Goal: Transaction & Acquisition: Book appointment/travel/reservation

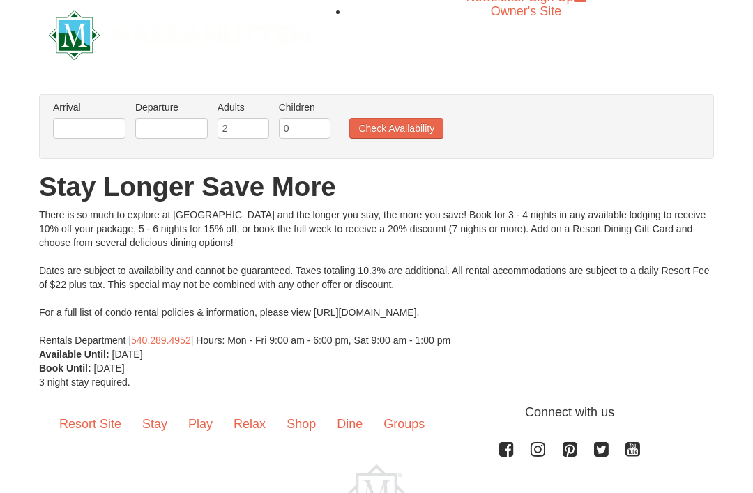
scroll to position [16, 0]
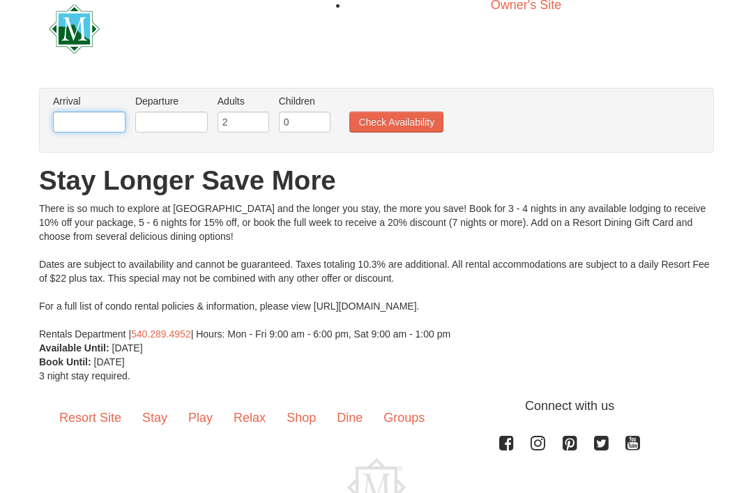
click at [95, 125] on input "text" at bounding box center [89, 122] width 72 height 21
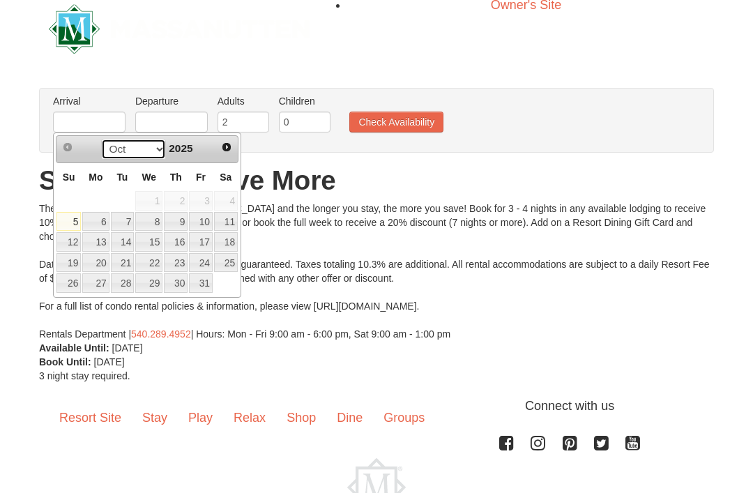
click at [155, 155] on select "Oct Nov Dec" at bounding box center [133, 149] width 65 height 21
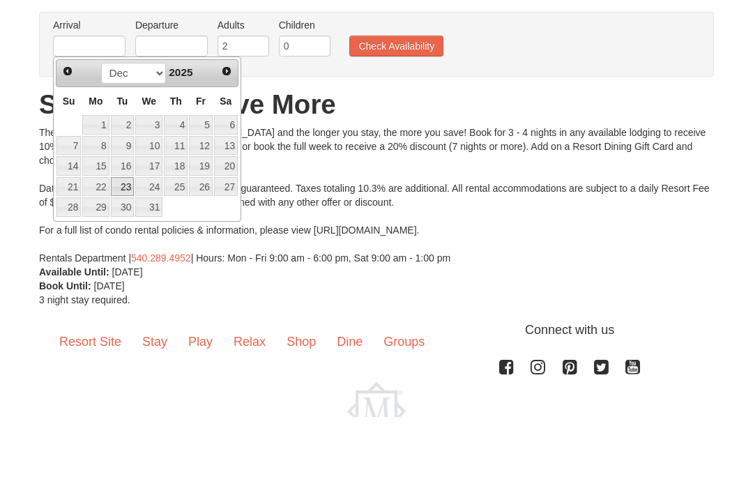
click at [127, 253] on link "23" at bounding box center [123, 263] width 24 height 20
type input "[DATE]"
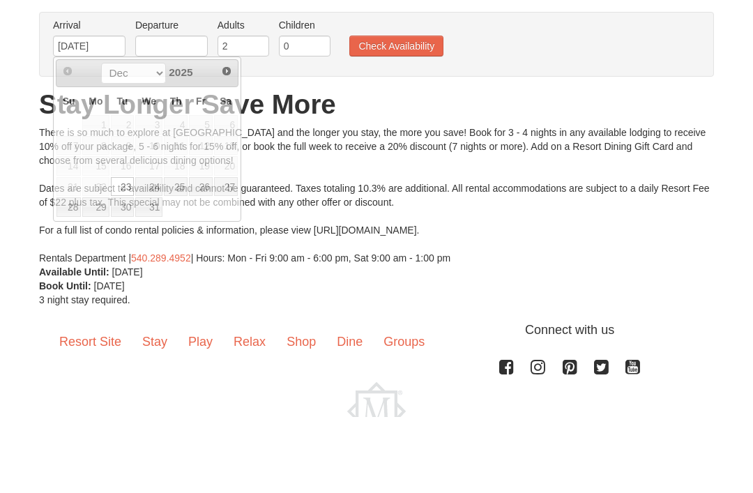
scroll to position [89, 0]
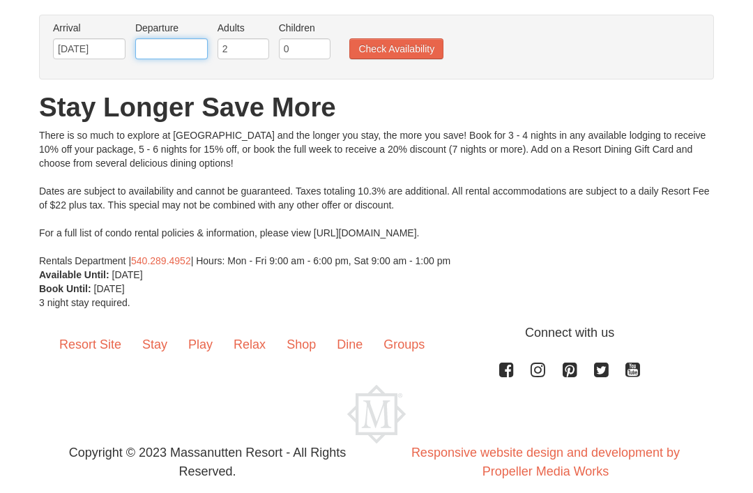
click at [153, 52] on input "text" at bounding box center [171, 48] width 72 height 21
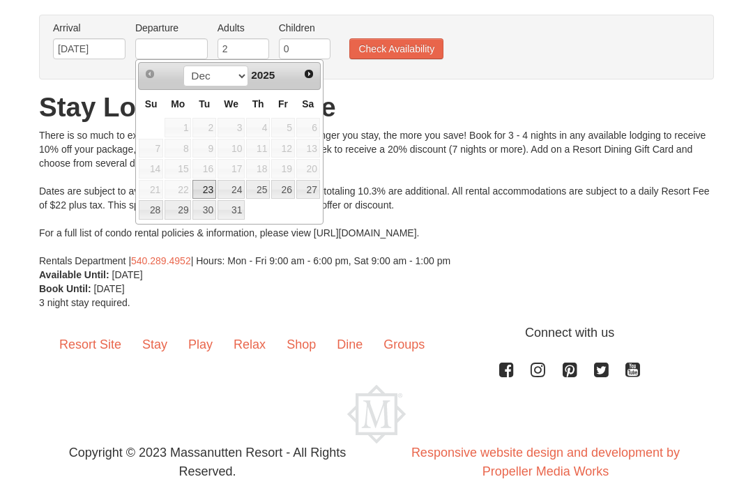
click at [307, 185] on link "27" at bounding box center [308, 190] width 24 height 20
type input "12/27/2025"
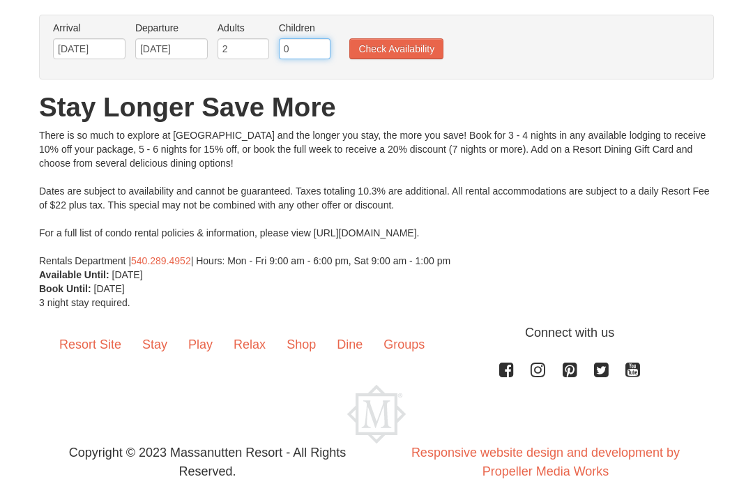
click at [306, 45] on input "0" at bounding box center [305, 48] width 52 height 21
type input "01"
click at [376, 55] on button "Check Availability" at bounding box center [396, 48] width 94 height 21
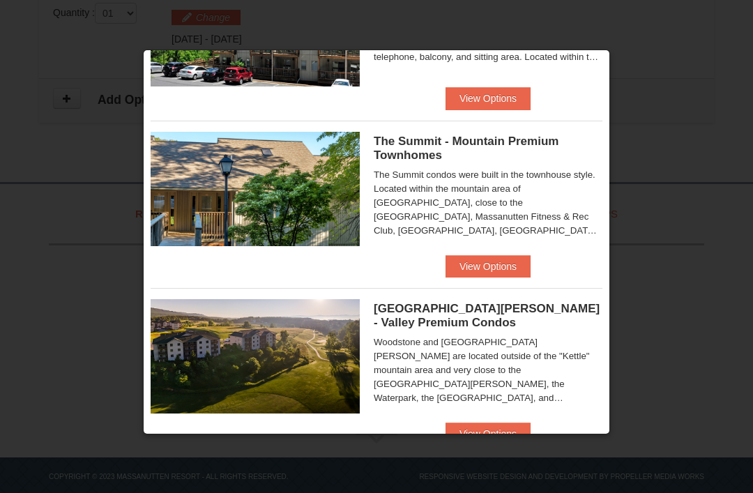
scroll to position [283, 0]
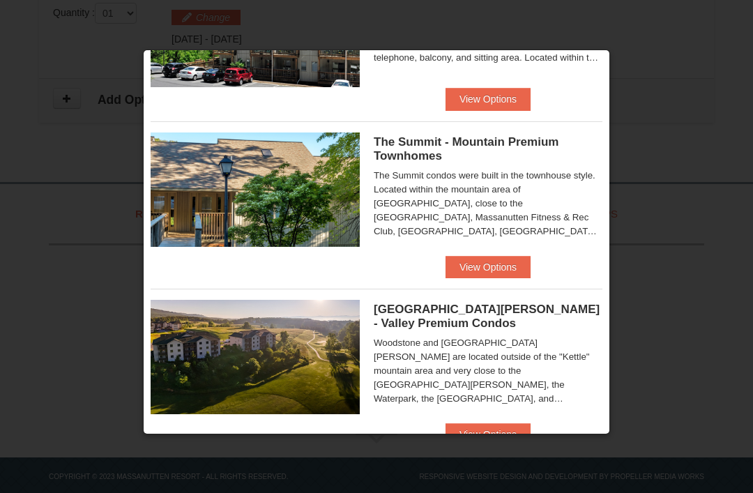
click at [493, 271] on button "View Options" at bounding box center [487, 267] width 85 height 22
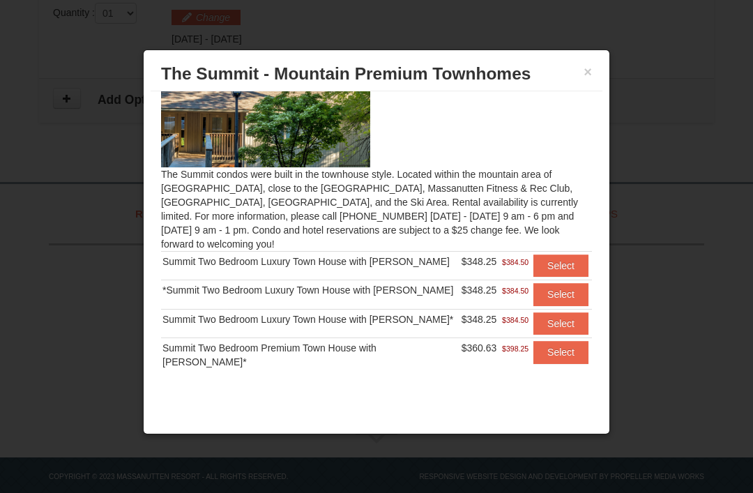
scroll to position [49, 0]
click at [560, 293] on button "Select" at bounding box center [560, 294] width 55 height 22
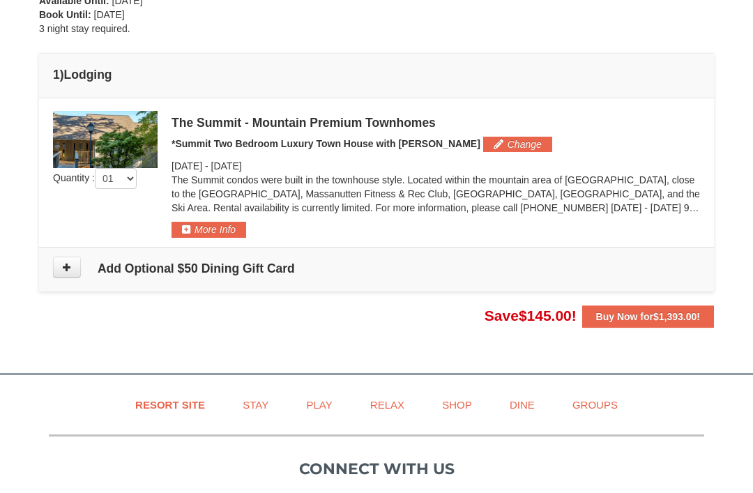
scroll to position [347, 0]
click at [187, 224] on button "More Info" at bounding box center [208, 228] width 75 height 15
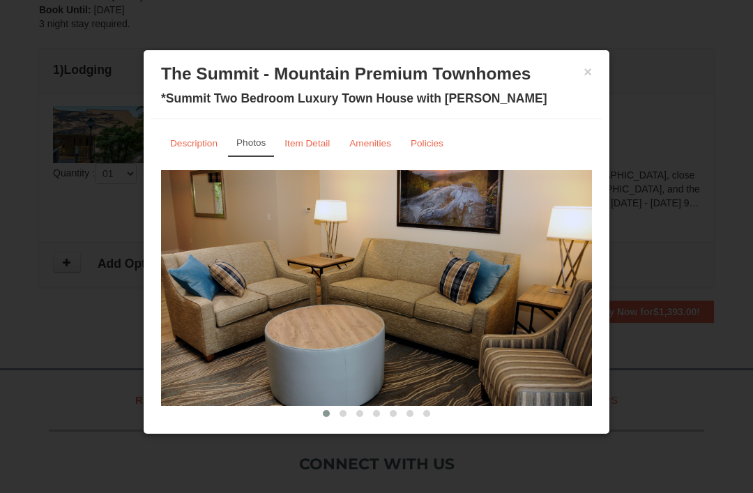
scroll to position [353, 0]
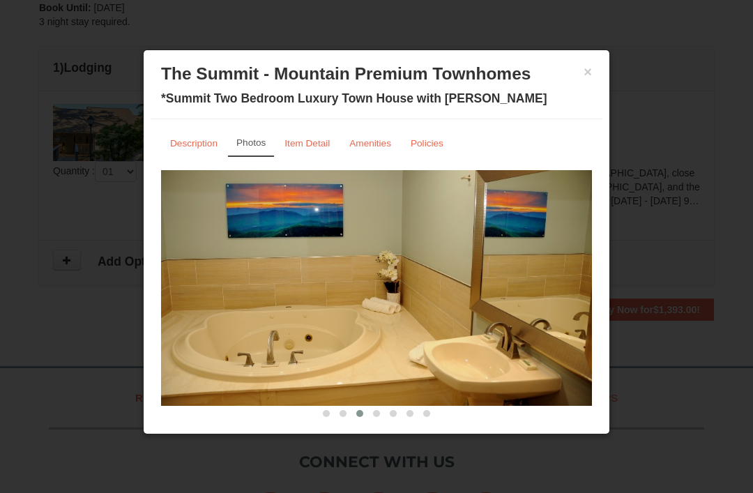
click at [321, 135] on link "Item Detail" at bounding box center [306, 143] width 63 height 27
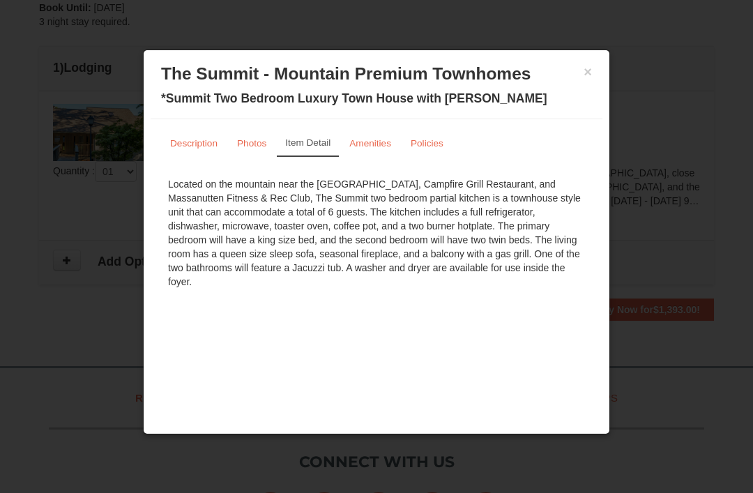
click at [357, 135] on link "Amenities" at bounding box center [370, 143] width 60 height 27
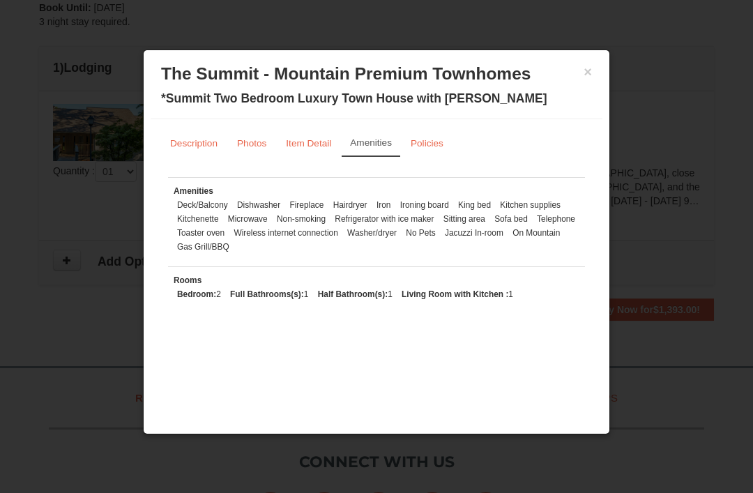
click at [421, 129] on div "Description Photos Item Detail Amenities Policies The Summit - Mountain Premium…" at bounding box center [377, 232] width 452 height 226
click at [422, 130] on div "Description Photos Item Detail Amenities Policies The Summit - Mountain Premium…" at bounding box center [377, 232] width 452 height 226
click at [424, 127] on div "Description Photos Item Detail Amenities Policies The Summit - Mountain Premium…" at bounding box center [377, 232] width 452 height 226
click at [429, 136] on link "Policies" at bounding box center [426, 143] width 51 height 27
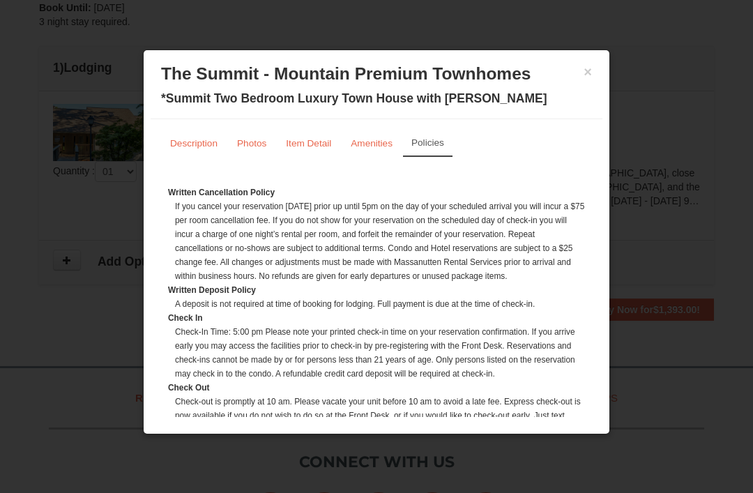
click at [593, 65] on div "× The Summit - Mountain Premium Townhomes *Summit Two Bedroom Luxury Town House…" at bounding box center [377, 88] width 452 height 62
click at [590, 69] on button "×" at bounding box center [587, 72] width 8 height 14
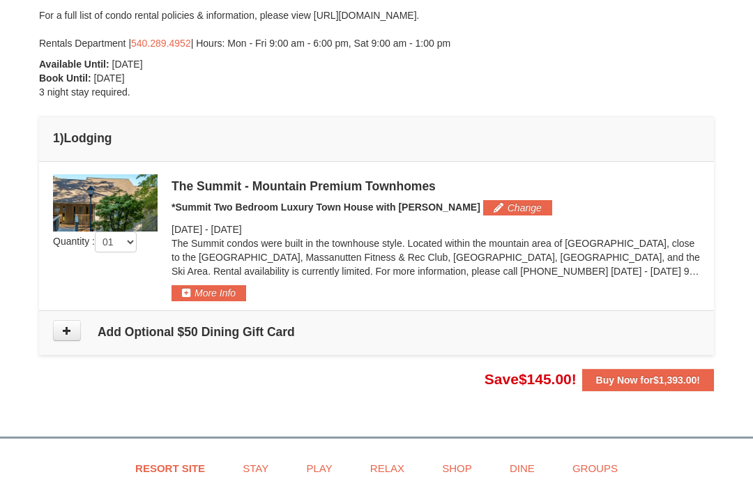
scroll to position [284, 0]
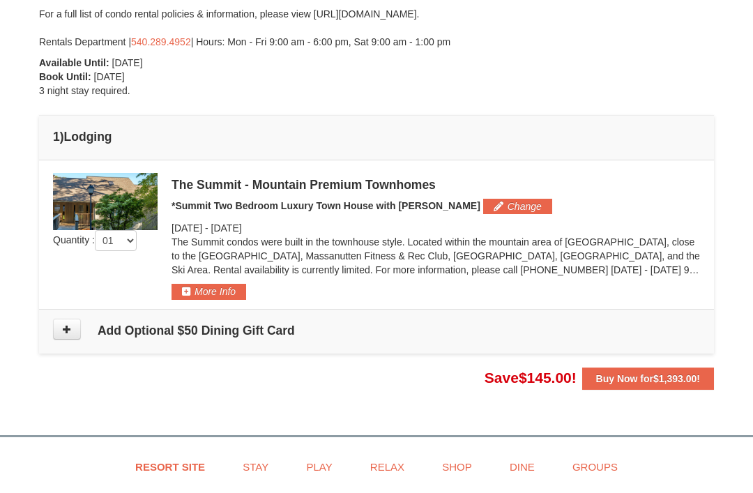
click at [512, 373] on span "Save $145.00 !" at bounding box center [530, 377] width 92 height 16
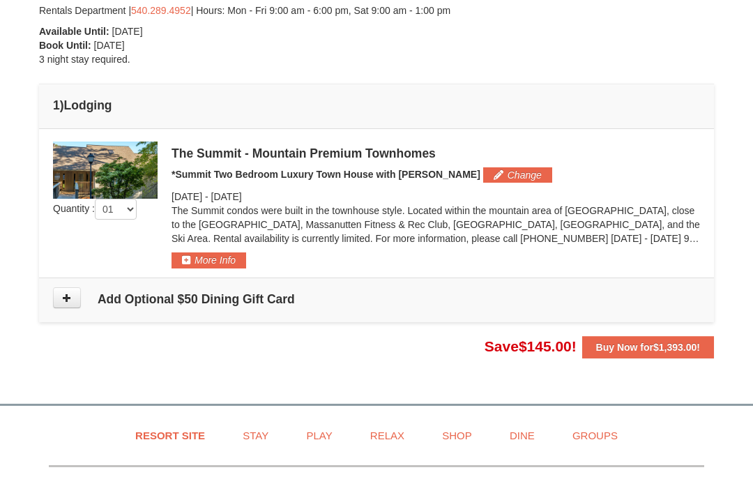
scroll to position [321, 0]
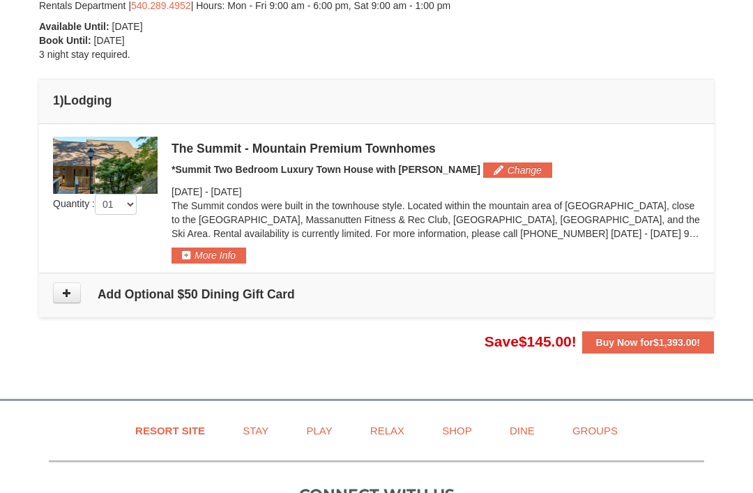
click at [73, 293] on button at bounding box center [67, 292] width 28 height 21
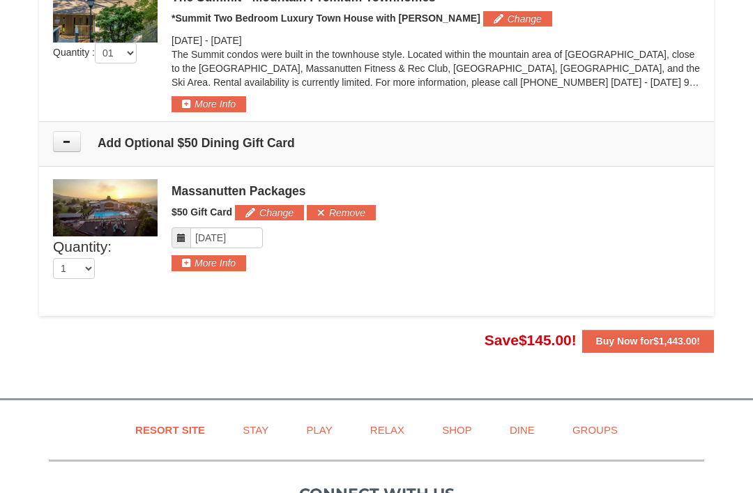
scroll to position [474, 0]
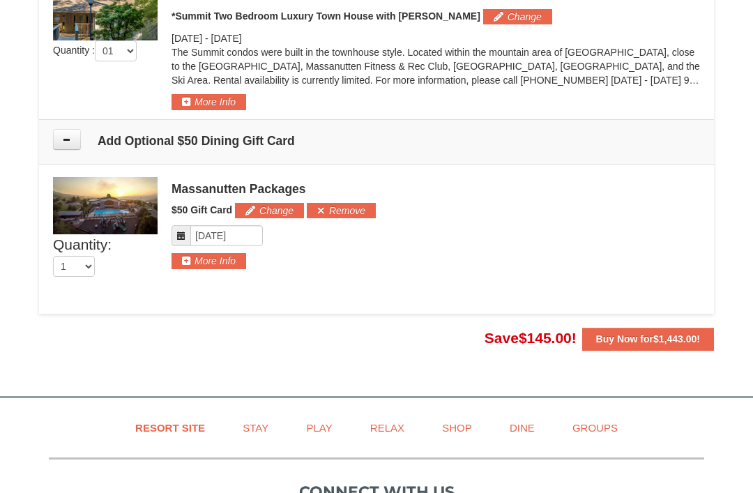
click at [627, 342] on strong "Buy Now for $1,443.00 !" at bounding box center [648, 338] width 104 height 11
